Goal: Find specific page/section: Find specific page/section

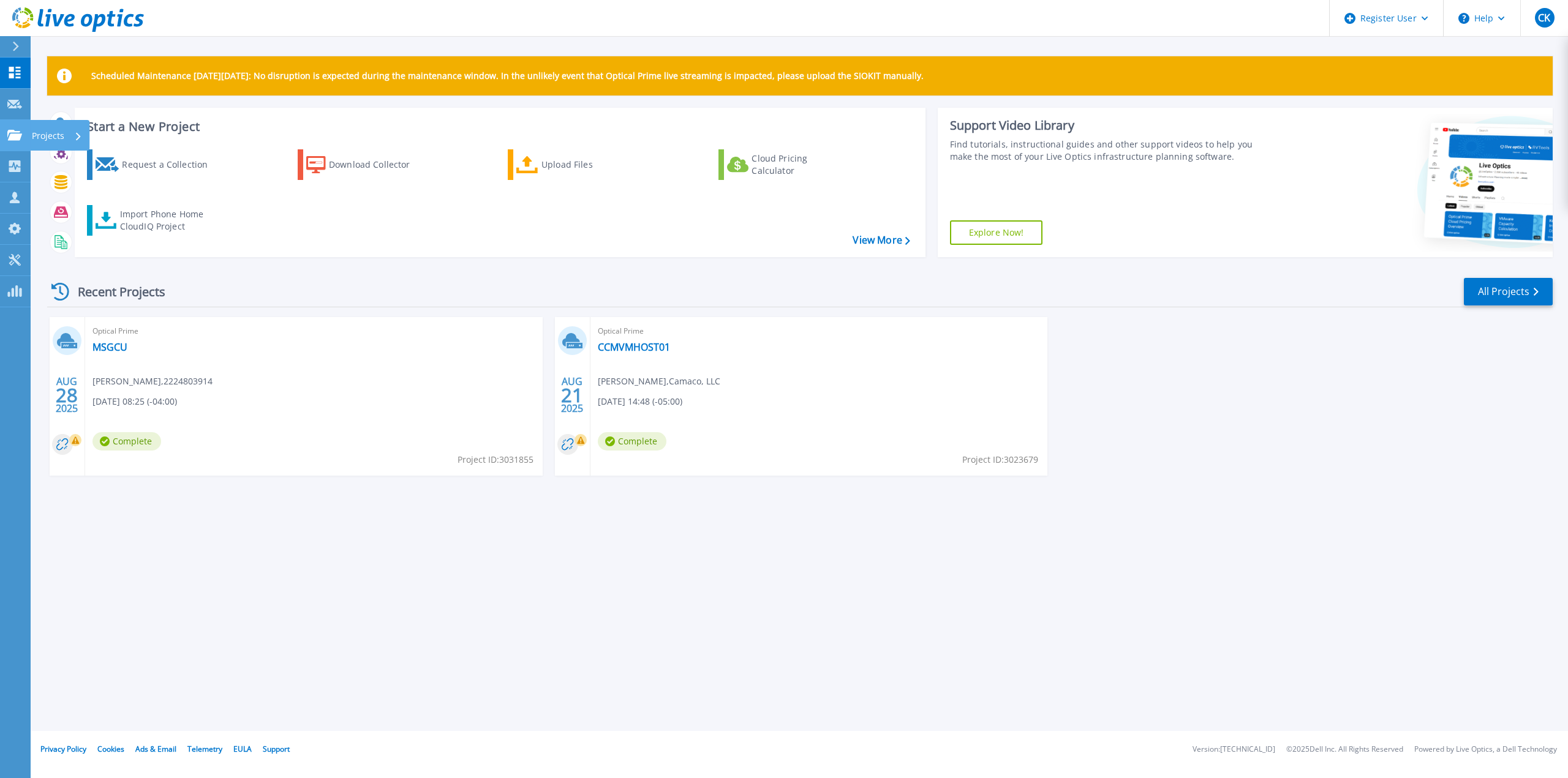
click at [16, 129] on link "Projects Projects" at bounding box center [15, 136] width 31 height 32
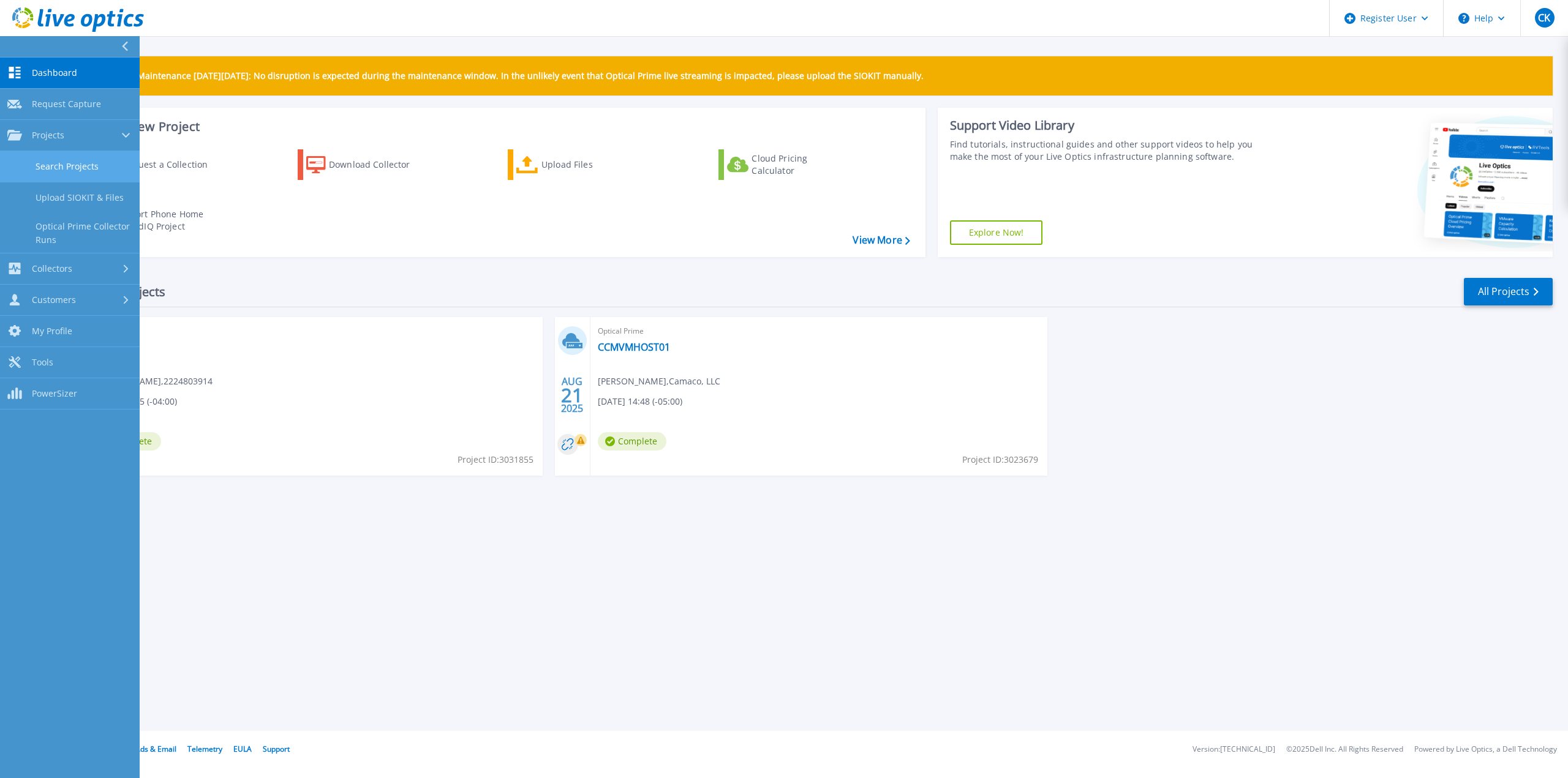
click at [95, 167] on link "Search Projects" at bounding box center [70, 167] width 140 height 32
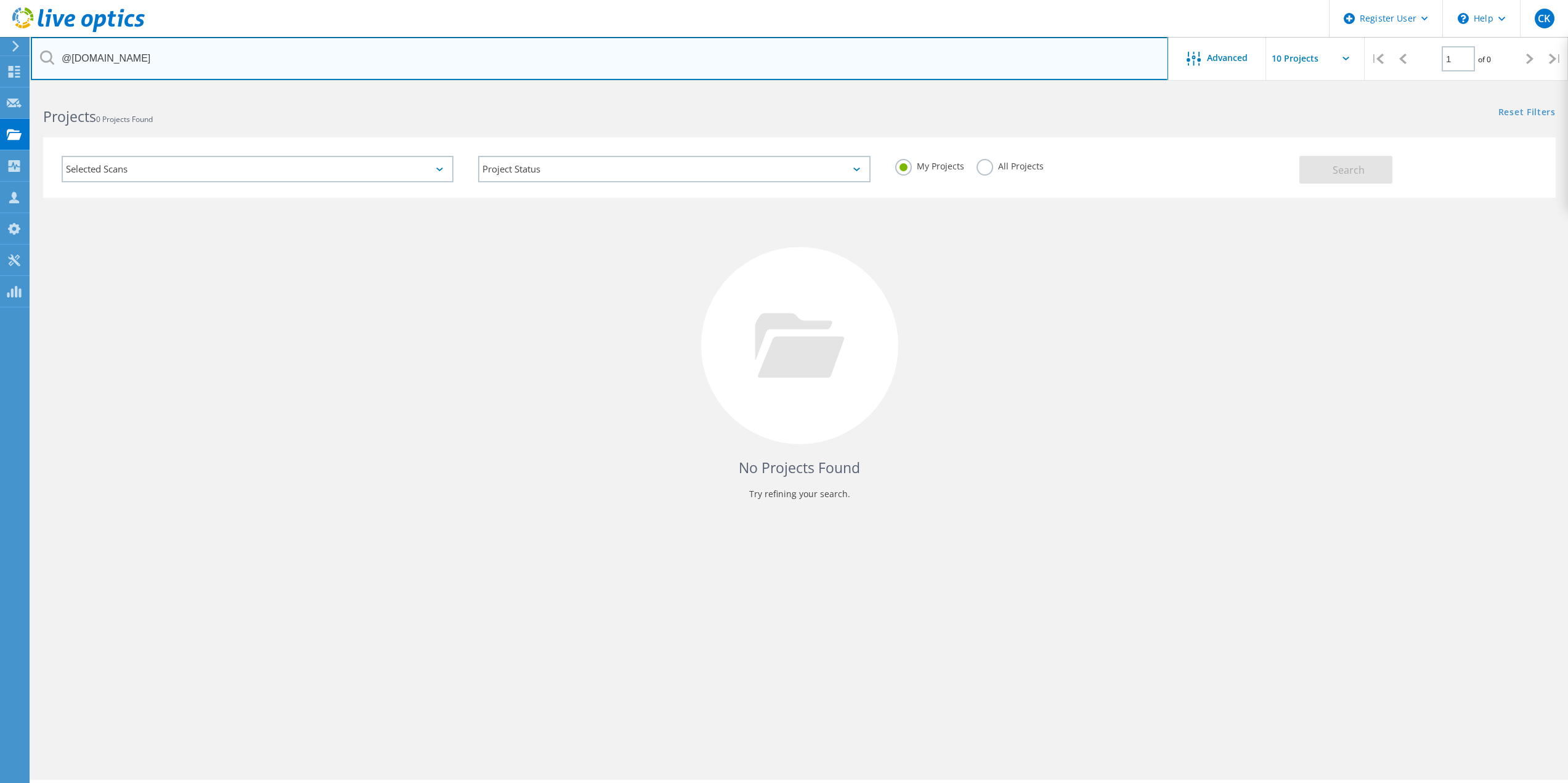
click at [278, 67] on input "@edict.com" at bounding box center [599, 58] width 1137 height 43
paste input "cfahner@corbyenergy"
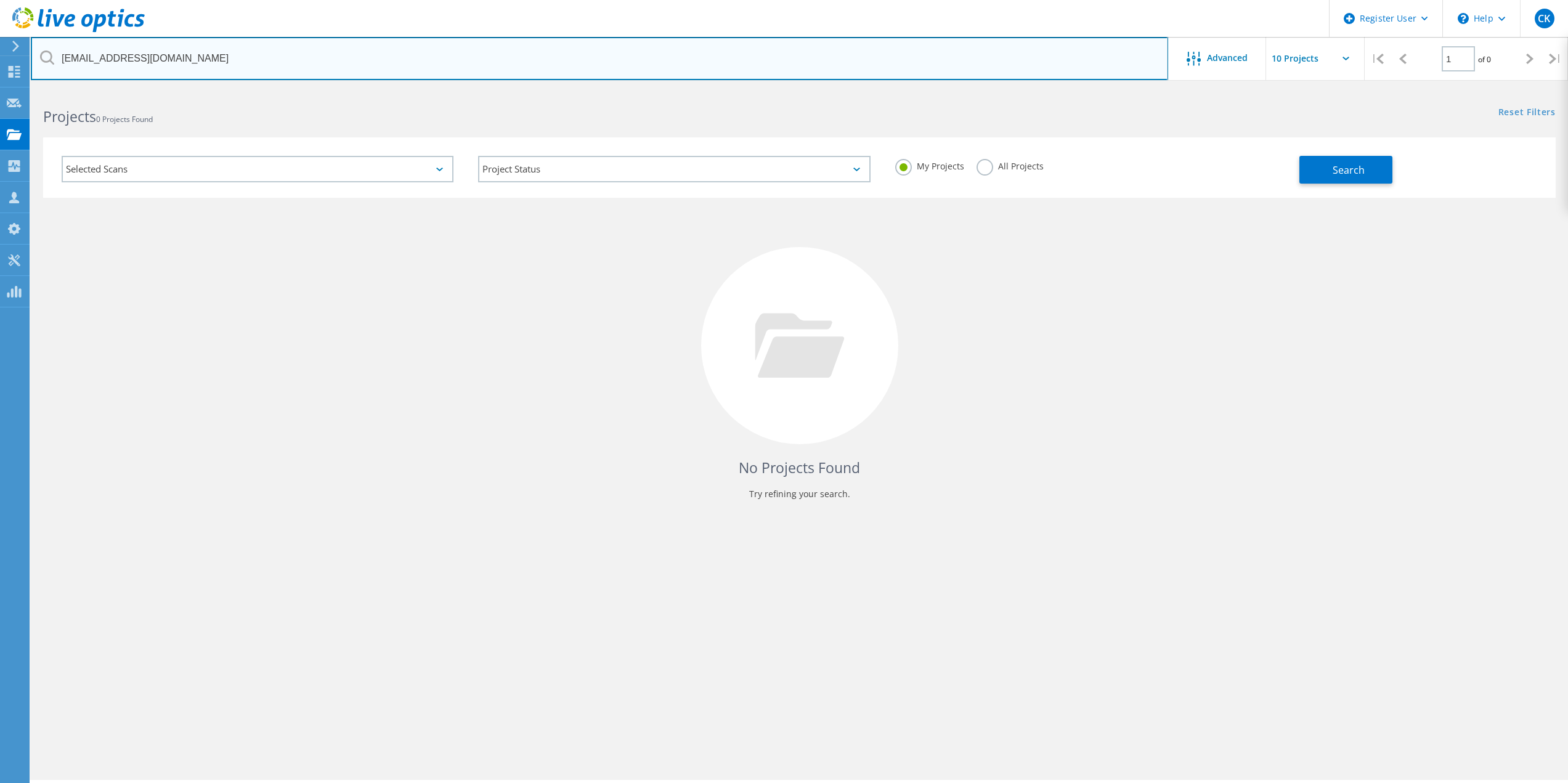
type input "[EMAIL_ADDRESS][DOMAIN_NAME]"
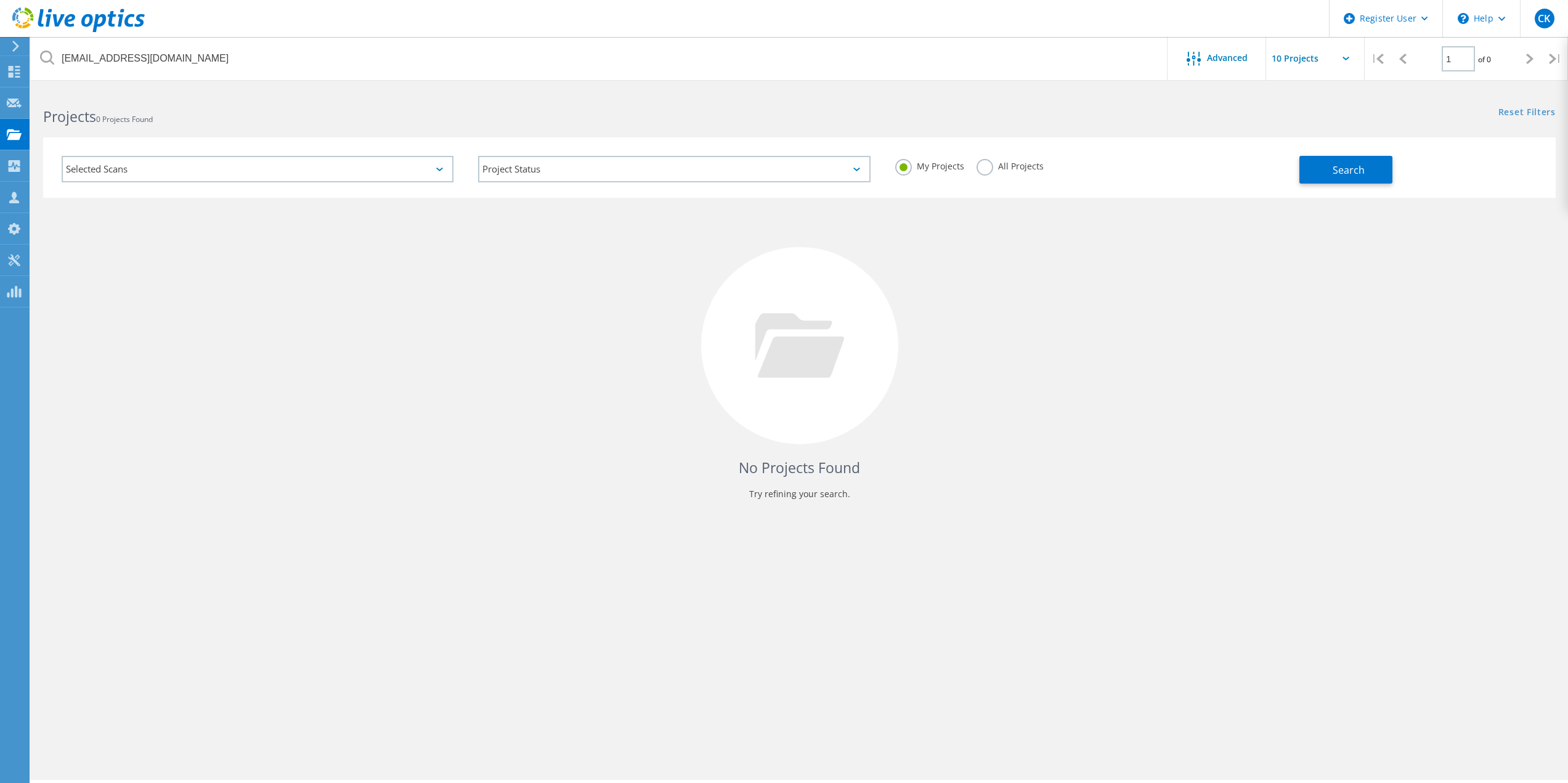
click at [980, 165] on label "All Projects" at bounding box center [1010, 164] width 67 height 11
click at [0, 0] on input "All Projects" at bounding box center [0, 0] width 0 height 0
click at [1354, 177] on button "Search" at bounding box center [1346, 169] width 93 height 27
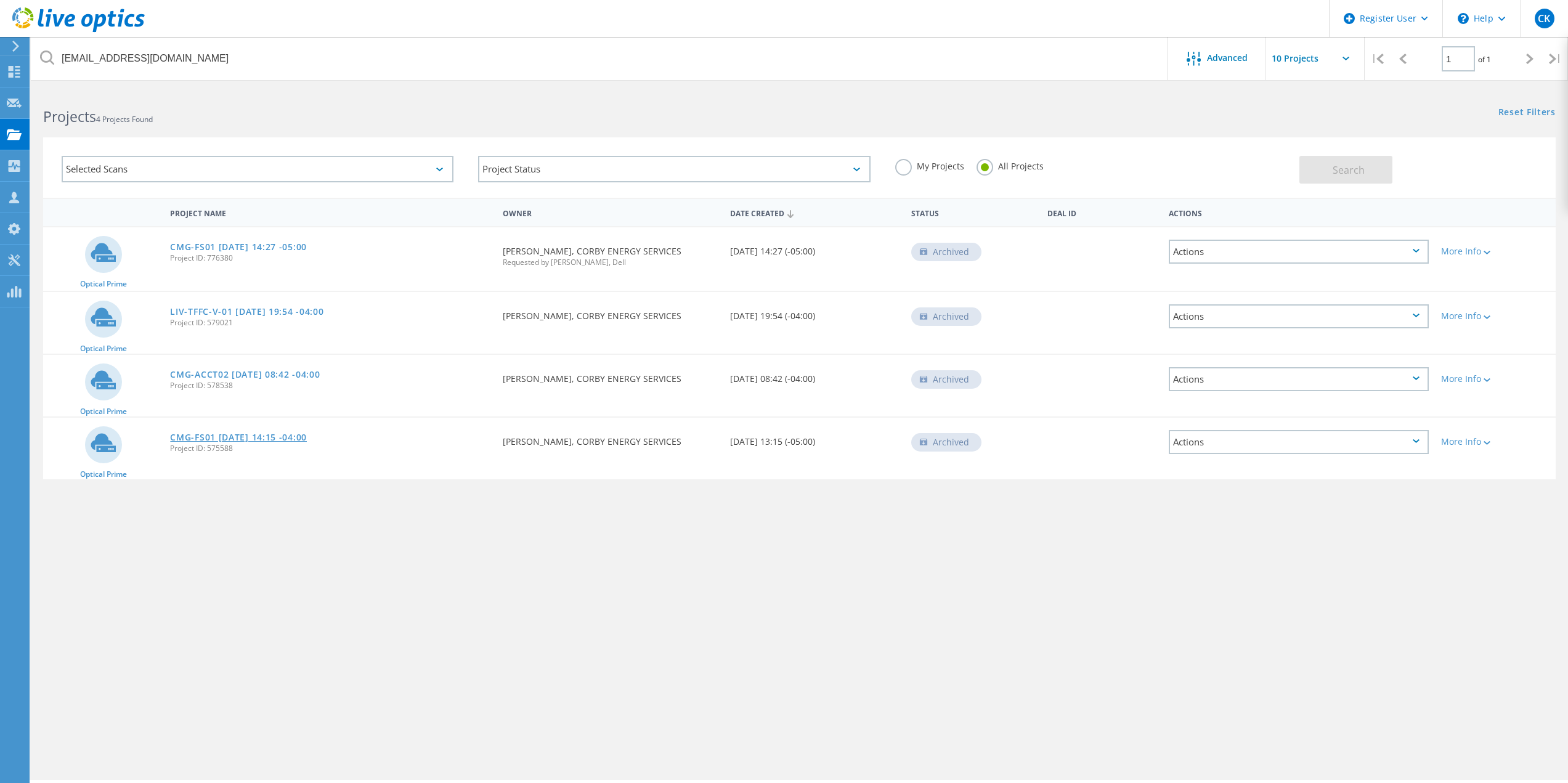
click at [272, 436] on link "CMG-FS01 2018-04-17 14:15 -04:00" at bounding box center [238, 438] width 137 height 9
click at [265, 373] on link "CMG-ACCT02 2018-04-23 08:42 -04:00" at bounding box center [245, 374] width 150 height 9
click at [259, 310] on link "LIV-TFFC-V-01 2018-04-23 19:54 -04:00" at bounding box center [247, 312] width 153 height 9
click at [270, 251] on link "CMG-FS01 [DATE] 14:27 -05:00" at bounding box center [238, 247] width 137 height 9
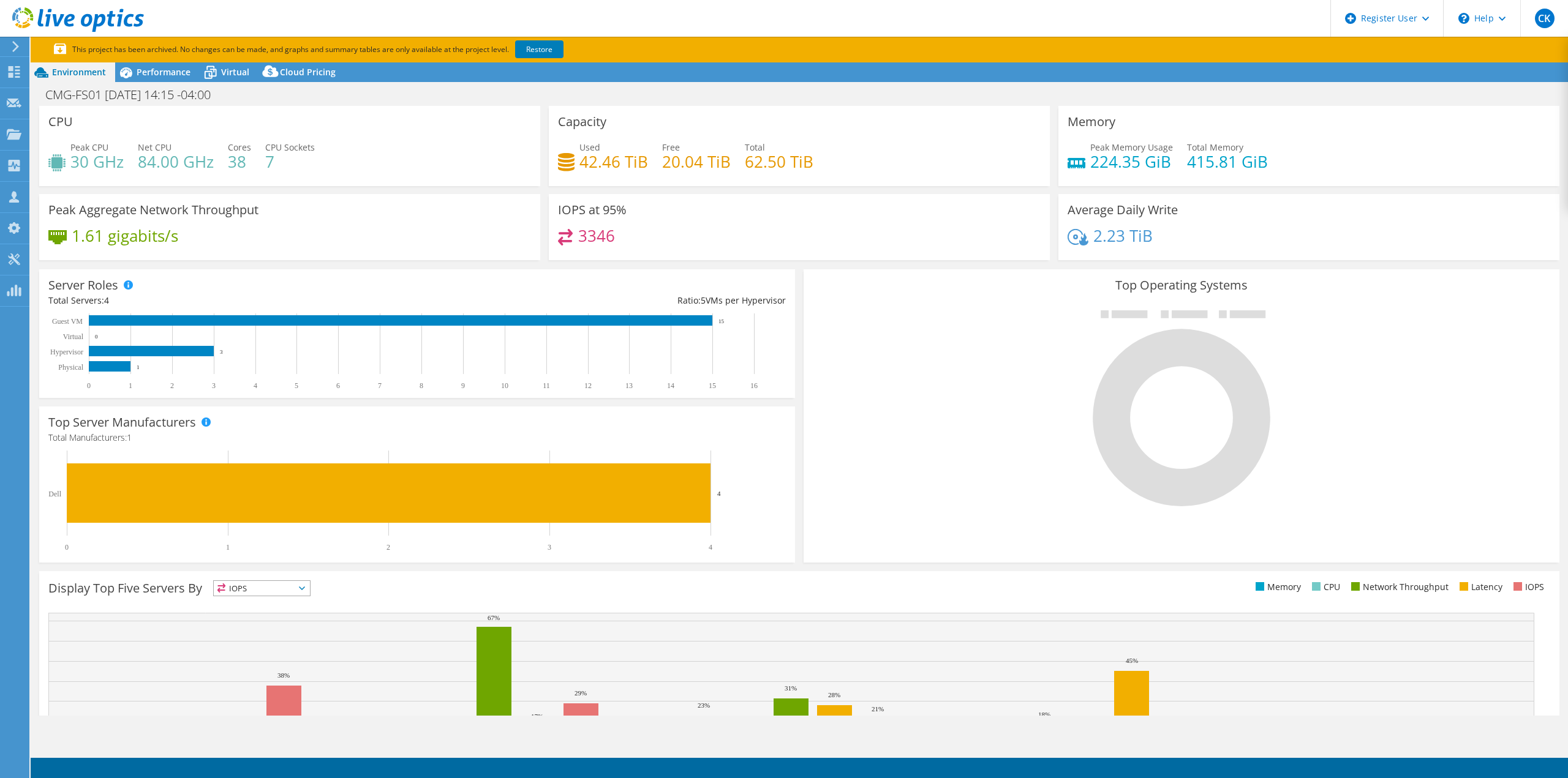
select select "USD"
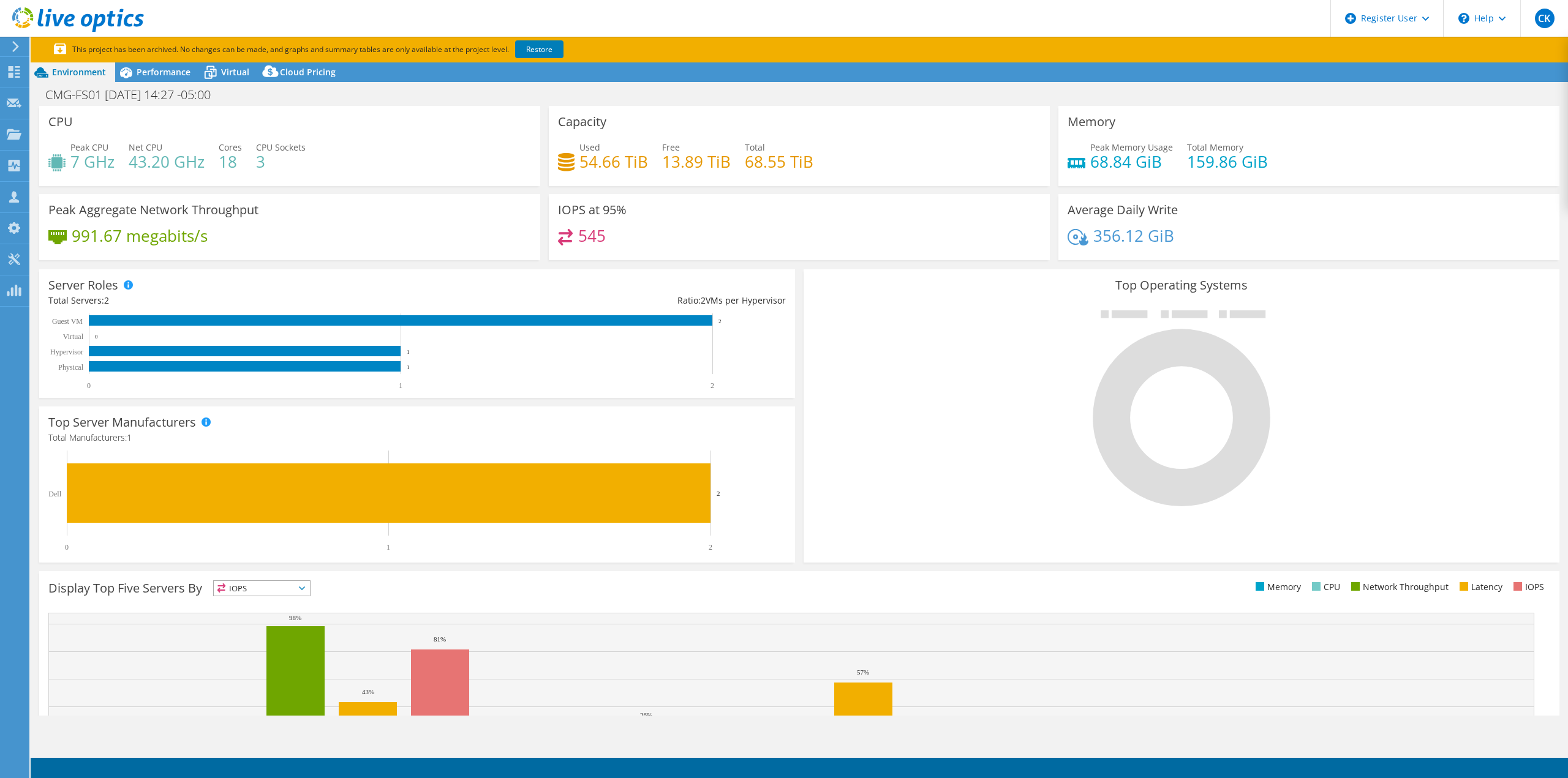
select select "USD"
